Goal: Complete application form: Complete application form

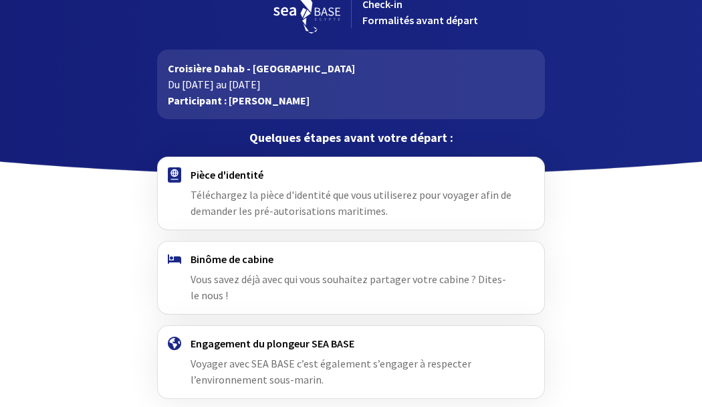
scroll to position [24, 0]
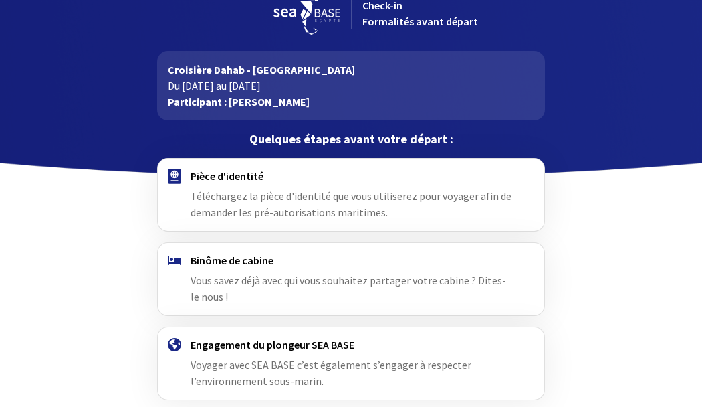
click at [175, 176] on img at bounding box center [174, 175] width 13 height 15
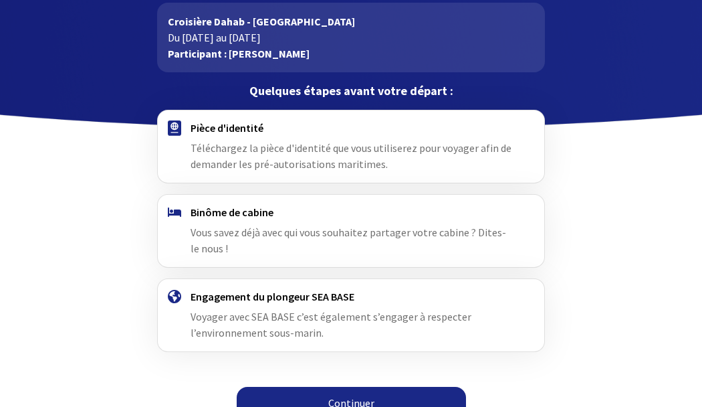
scroll to position [0, 0]
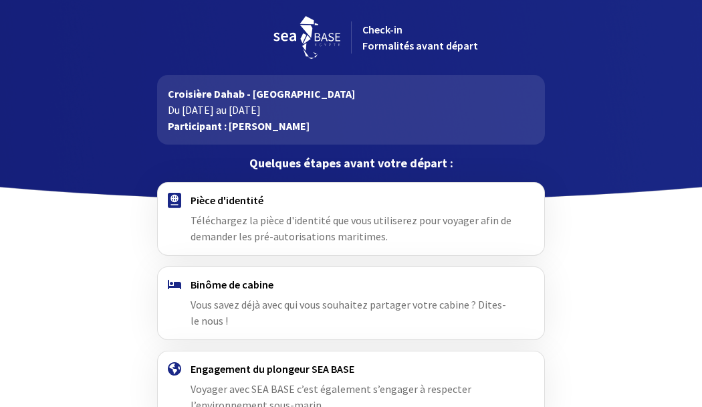
click at [237, 214] on span "Téléchargez la pièce d'identité que vous utiliserez pour voyager afin de demand…" at bounding box center [351, 227] width 321 height 29
click at [175, 199] on img at bounding box center [174, 200] width 13 height 15
click at [220, 228] on div "Pièce d'identité Téléchargez la pièce d'identité que vous utiliserez pour voyag…" at bounding box center [351, 218] width 321 height 51
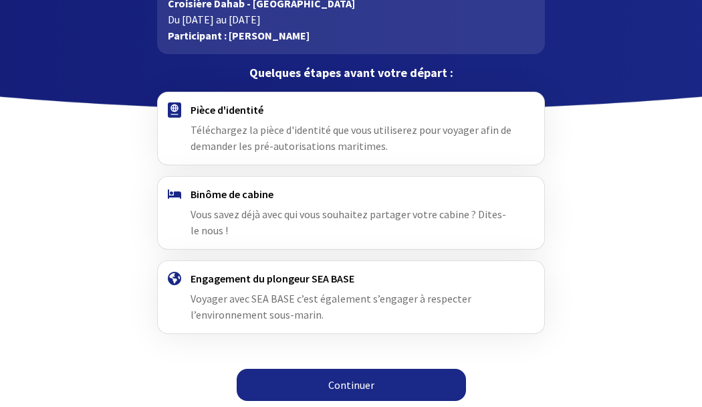
scroll to position [91, 0]
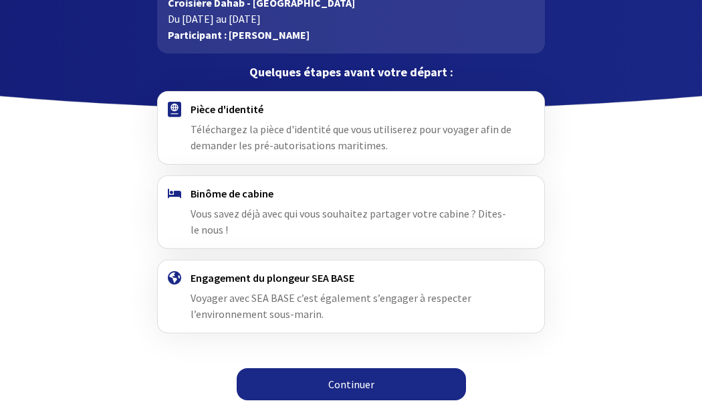
click at [350, 384] on link "Continuer" at bounding box center [351, 384] width 229 height 32
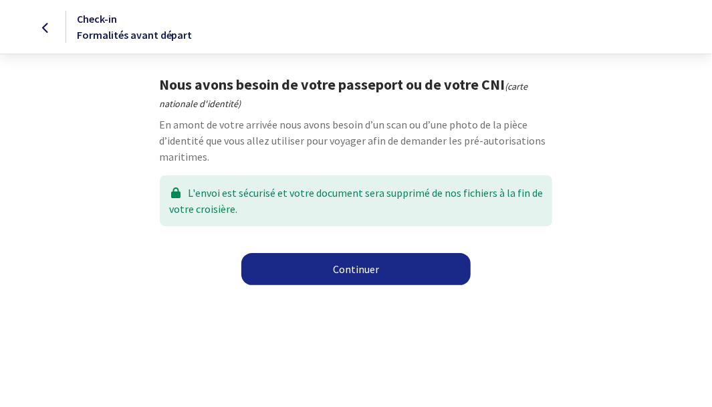
click at [46, 29] on icon at bounding box center [45, 28] width 7 height 1
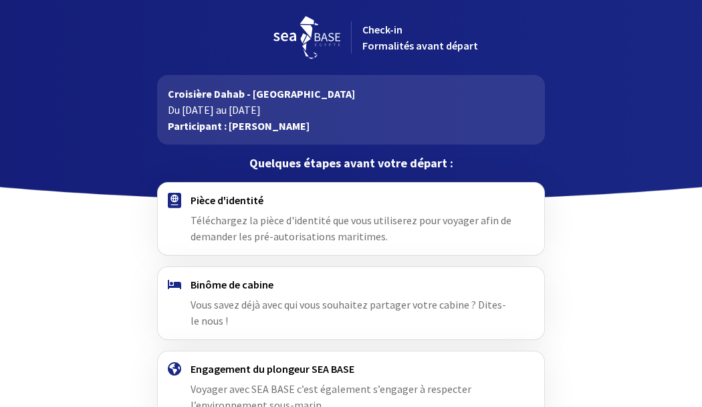
click at [197, 108] on p "Du [DATE] au [DATE]" at bounding box center [351, 110] width 367 height 16
click at [176, 199] on img at bounding box center [174, 200] width 13 height 15
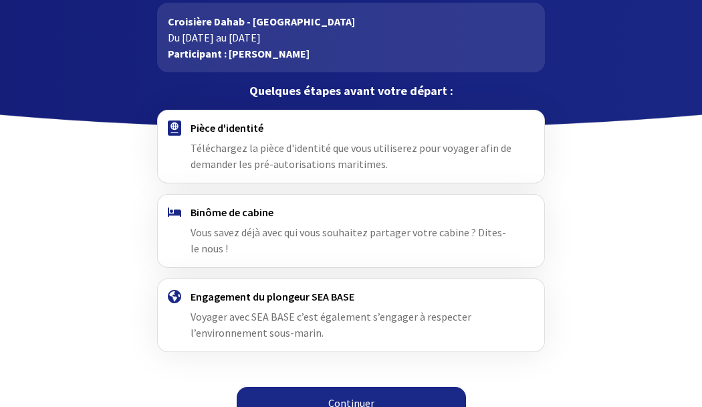
scroll to position [91, 0]
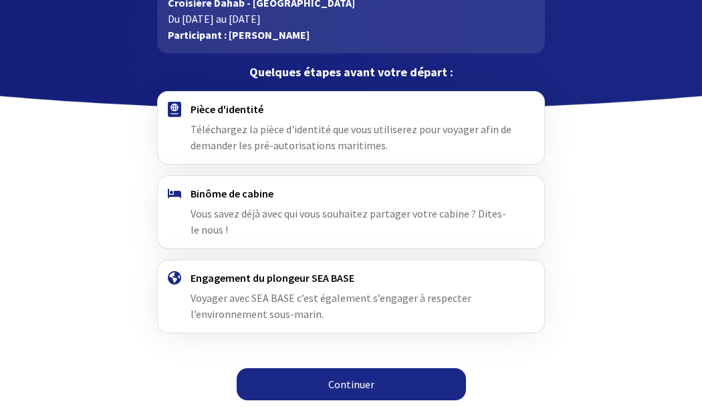
click at [278, 134] on span "Téléchargez la pièce d'identité que vous utiliserez pour voyager afin de demand…" at bounding box center [351, 136] width 321 height 29
click at [344, 380] on link "Continuer" at bounding box center [351, 384] width 229 height 32
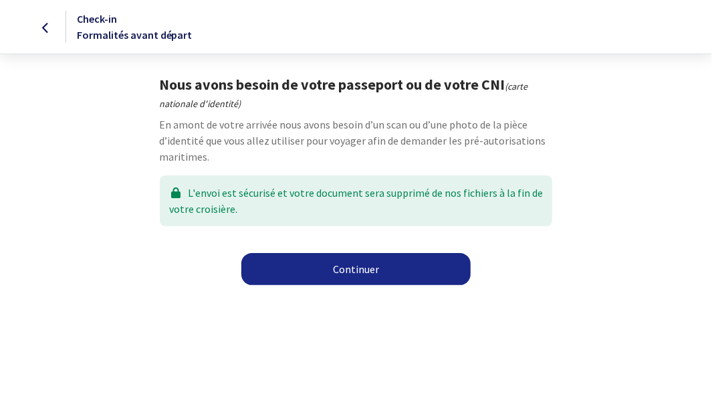
click at [340, 269] on link "Continuer" at bounding box center [355, 269] width 229 height 32
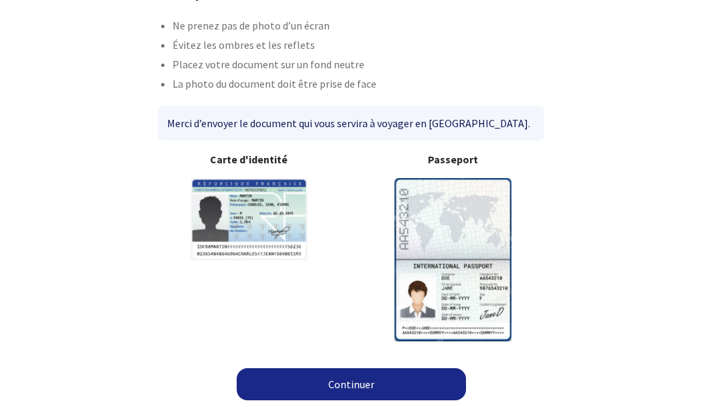
scroll to position [92, 0]
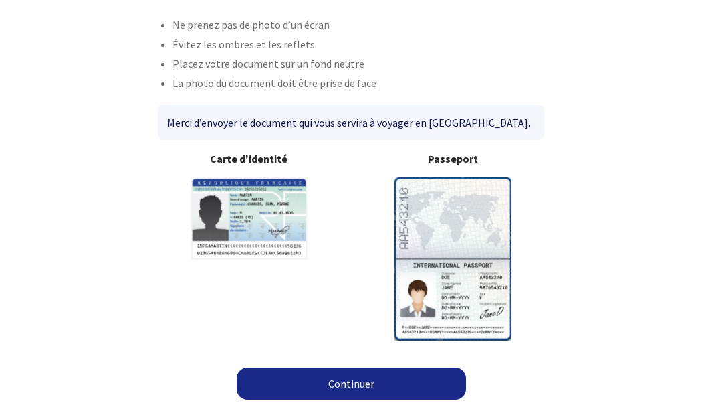
click at [342, 126] on div "Merci d’envoyer le document qui vous servira à voyager en [GEOGRAPHIC_DATA]." at bounding box center [351, 122] width 387 height 35
click at [362, 383] on link "Continuer" at bounding box center [351, 383] width 229 height 32
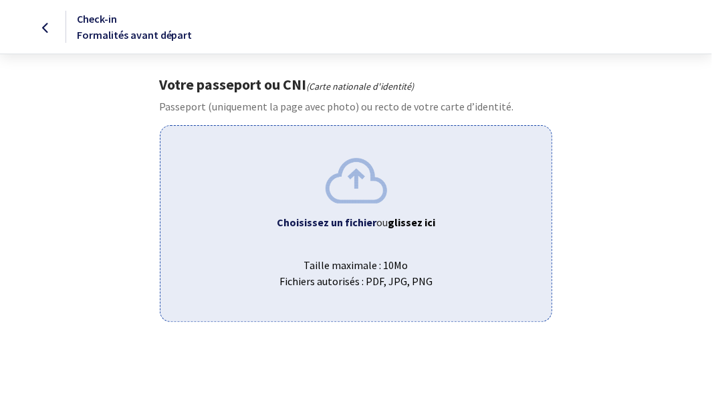
click at [358, 177] on img at bounding box center [357, 180] width 62 height 45
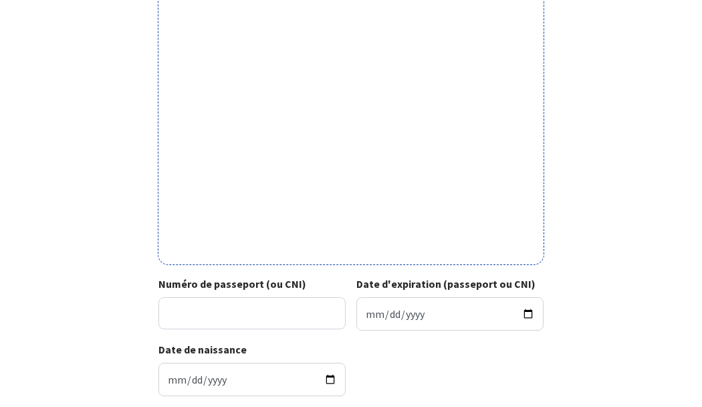
scroll to position [401, 0]
click at [257, 310] on input "Numéro de passeport (ou CNI)" at bounding box center [251, 312] width 187 height 32
type input "19IA23635"
click at [366, 314] on input "Date d'expiration (passeport ou CNI)" at bounding box center [449, 312] width 187 height 33
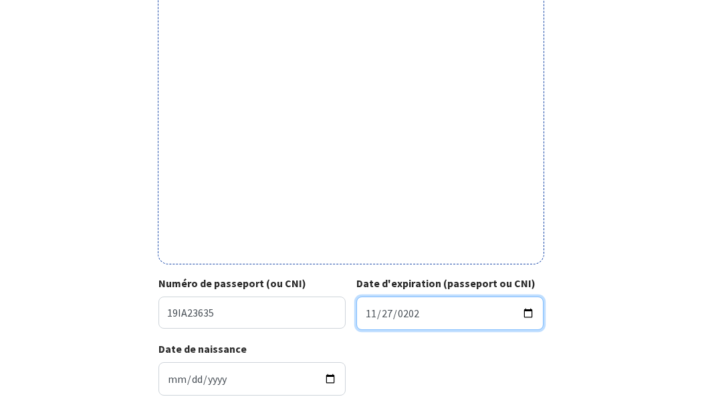
type input "2029-11-27"
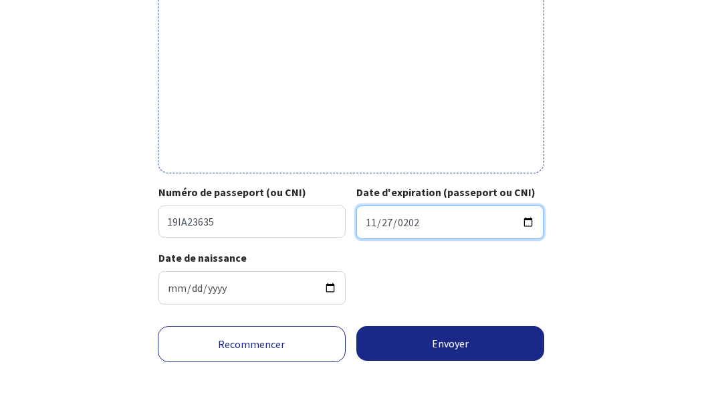
scroll to position [494, 0]
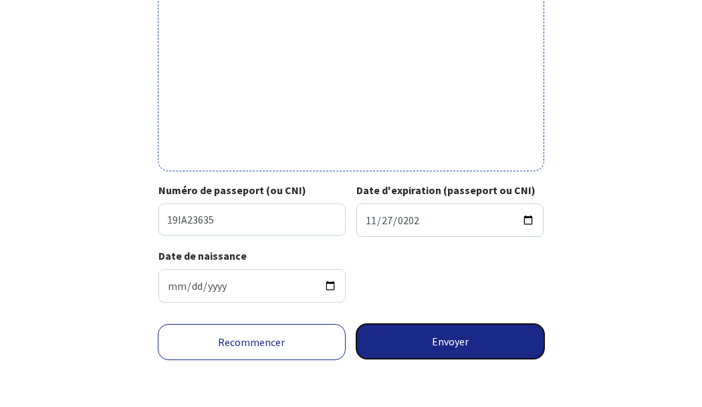
click at [445, 344] on button "Envoyer" at bounding box center [450, 341] width 188 height 35
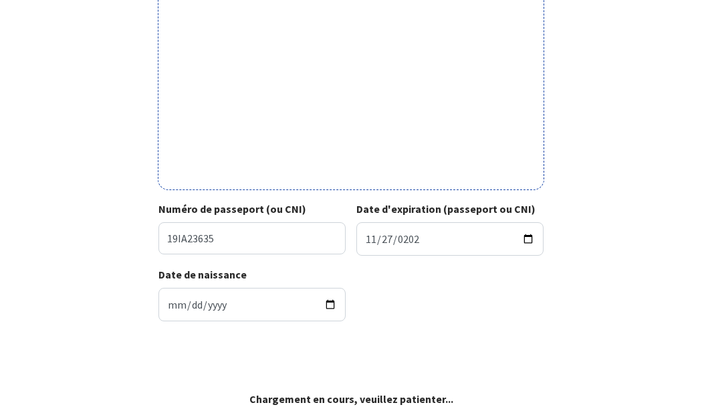
scroll to position [475, 0]
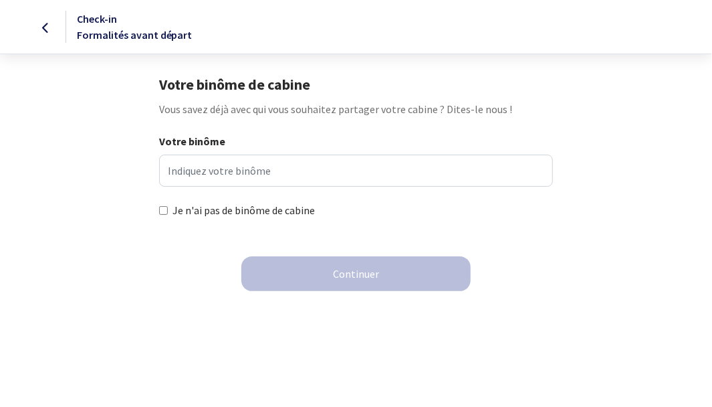
click at [165, 209] on input "Je n'ai pas de binôme de cabine" at bounding box center [163, 210] width 9 height 9
checkbox input "true"
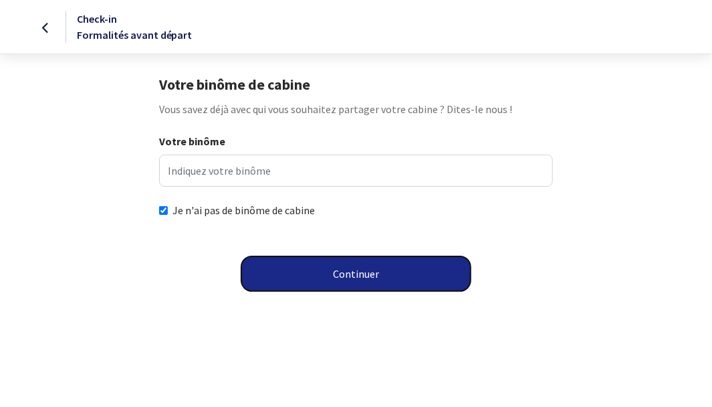
click at [353, 277] on button "Continuer" at bounding box center [355, 273] width 229 height 35
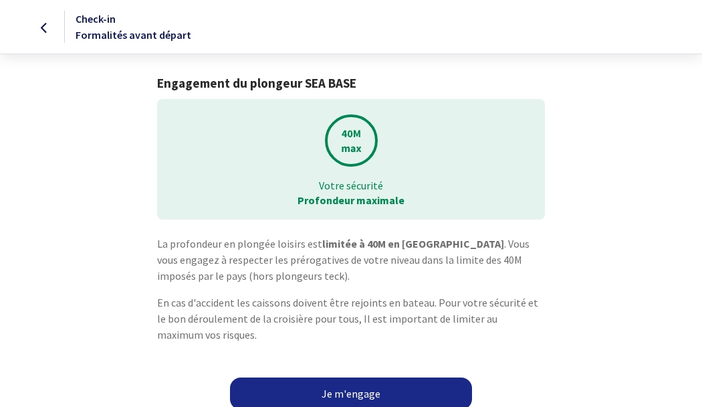
scroll to position [10, 0]
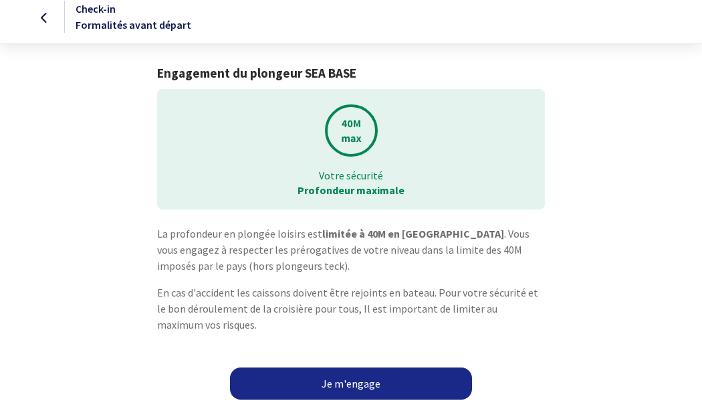
click at [366, 382] on link "Je m'engage" at bounding box center [351, 383] width 242 height 32
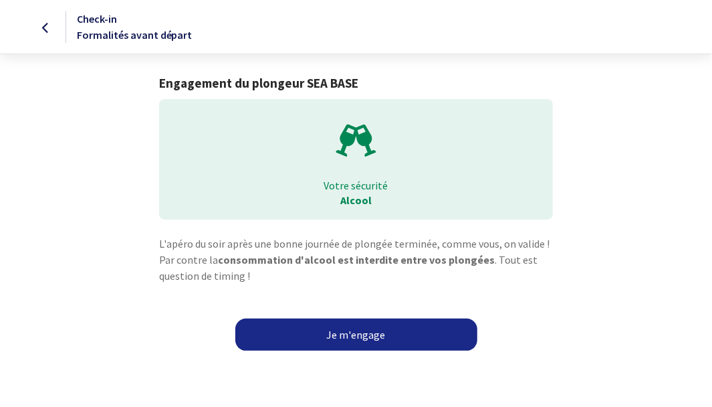
click at [358, 336] on link "Je m'engage" at bounding box center [356, 334] width 242 height 32
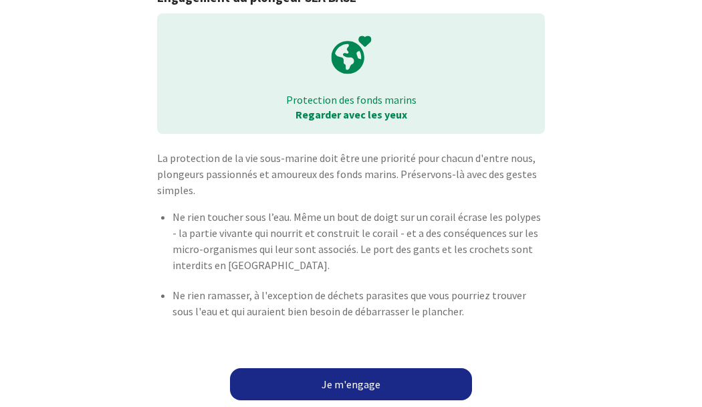
scroll to position [86, 0]
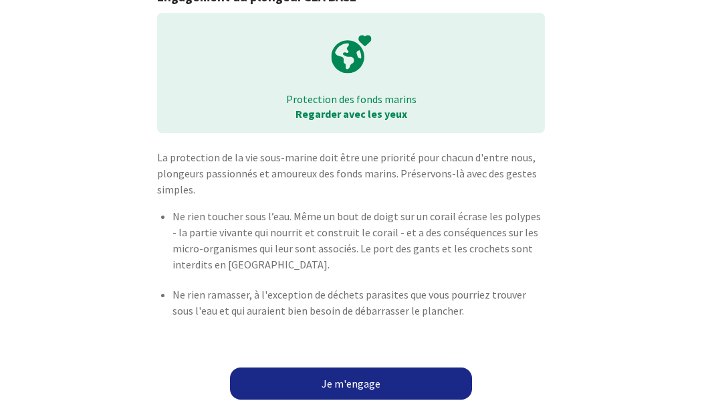
click at [366, 384] on link "Je m'engage" at bounding box center [351, 383] width 242 height 32
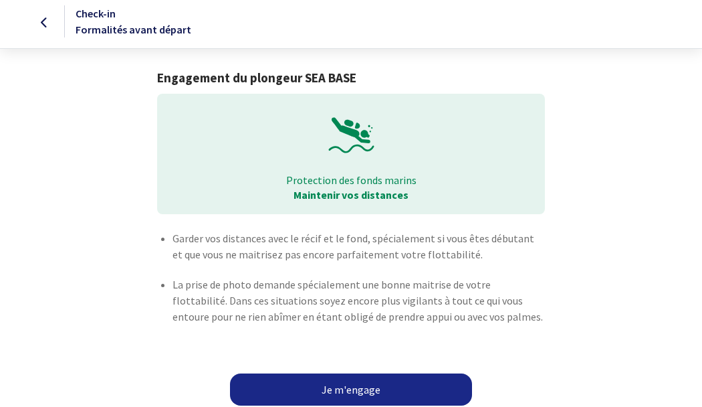
scroll to position [11, 0]
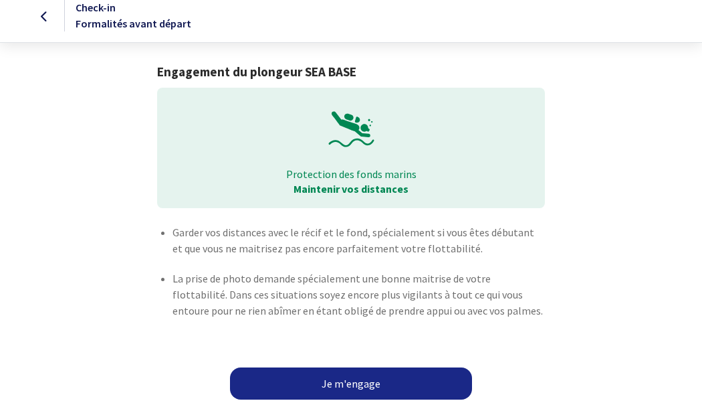
click at [352, 383] on link "Je m'engage" at bounding box center [351, 383] width 242 height 32
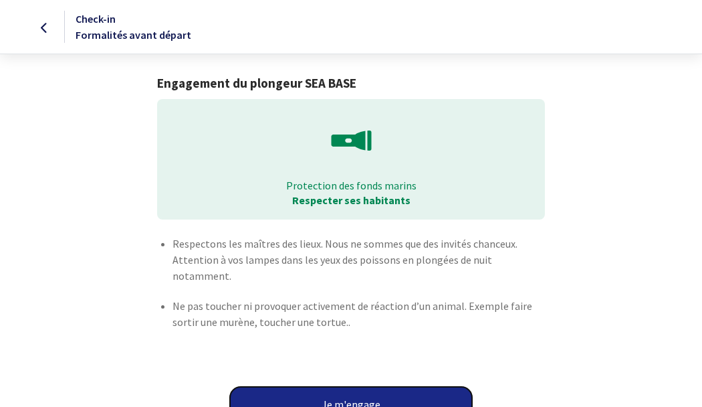
click at [352, 386] on button "Je m'engage" at bounding box center [351, 403] width 242 height 35
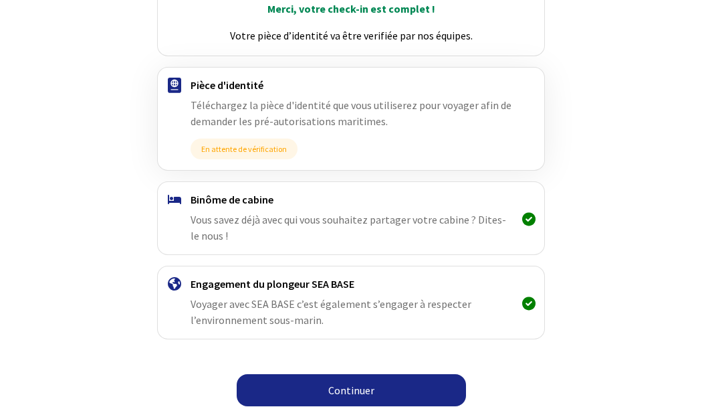
scroll to position [215, 0]
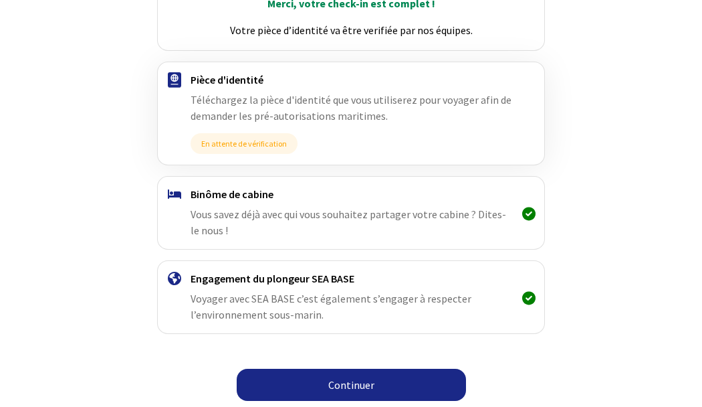
click at [355, 381] on link "Continuer" at bounding box center [351, 384] width 229 height 32
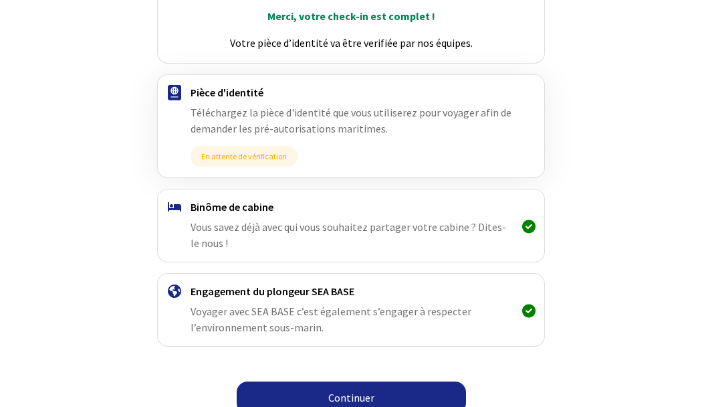
scroll to position [215, 0]
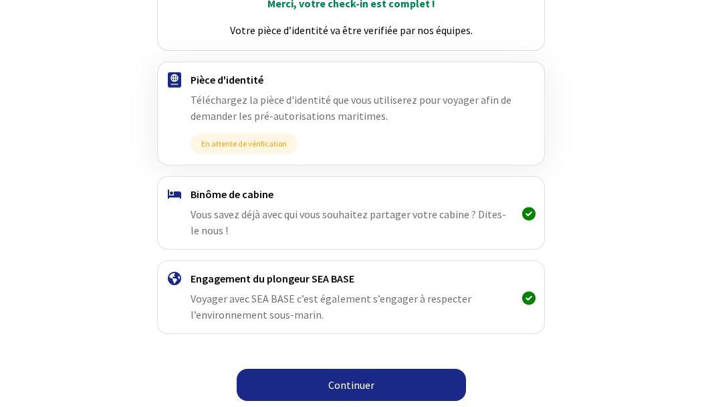
click at [349, 380] on link "Continuer" at bounding box center [351, 384] width 229 height 32
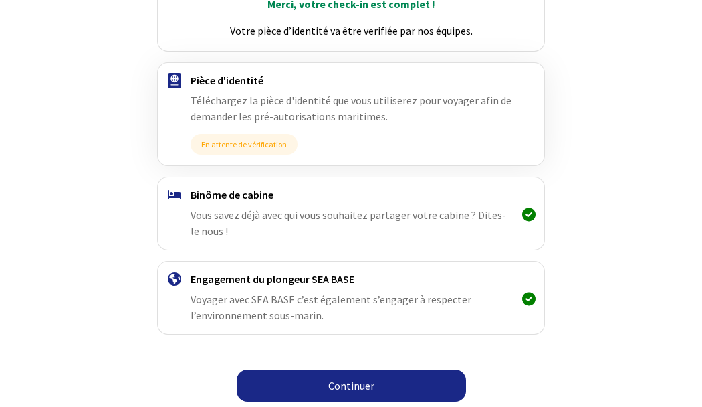
scroll to position [215, 0]
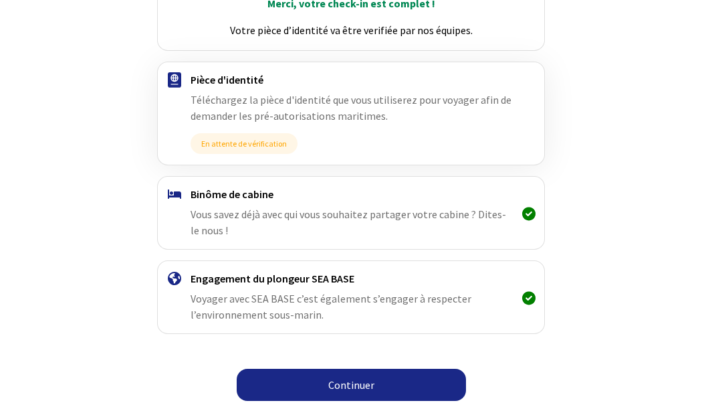
click at [433, 380] on link "Continuer" at bounding box center [351, 384] width 229 height 32
